Goal: Information Seeking & Learning: Learn about a topic

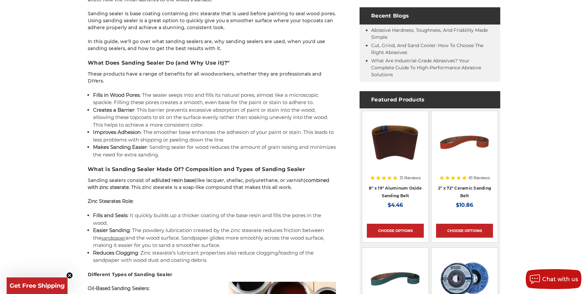
scroll to position [323, 0]
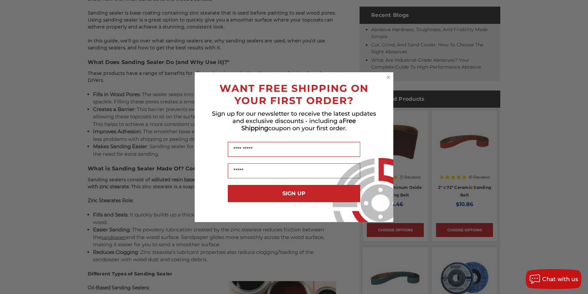
click at [388, 75] on circle "Close dialog" at bounding box center [388, 77] width 6 height 6
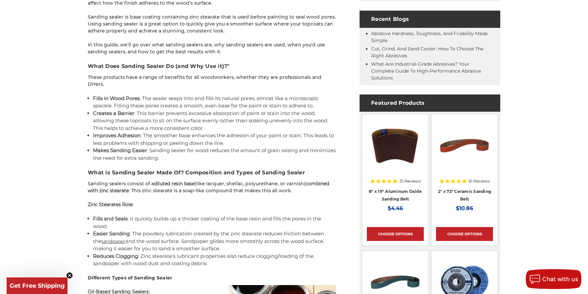
scroll to position [0, 0]
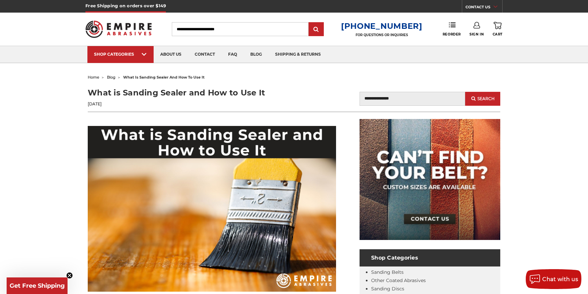
click at [494, 46] on ul "SHOP CATEGORIES sanding belts 3/8" x 13" 1/2" x 18" 1/2" x 24" faq" at bounding box center [293, 54] width 413 height 17
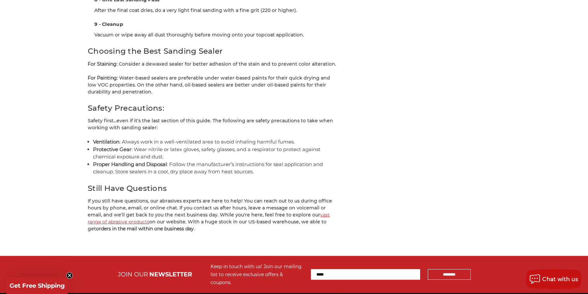
scroll to position [1924, 0]
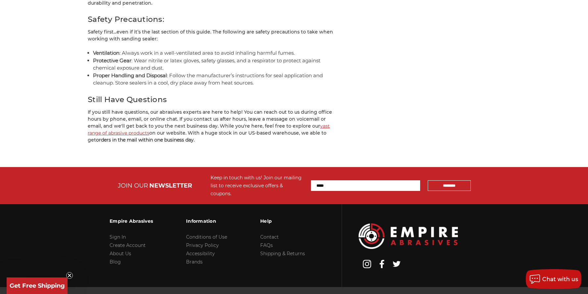
click at [131, 123] on link "vast range of abrasive products" at bounding box center [209, 129] width 242 height 13
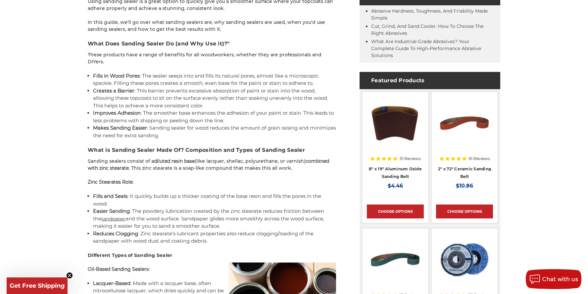
scroll to position [348, 0]
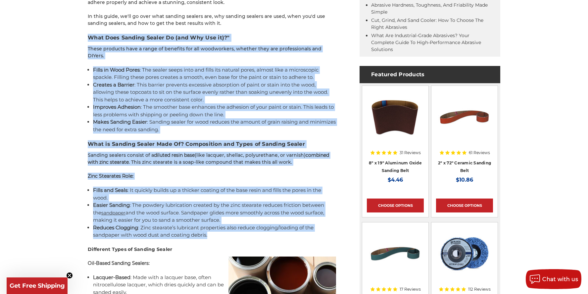
drag, startPoint x: 86, startPoint y: 36, endPoint x: 332, endPoint y: 226, distance: 310.8
copy div "What Does Sanding Sealer Do (and Why Use it)?" These products have a range of b…"
